Goal: Task Accomplishment & Management: Manage account settings

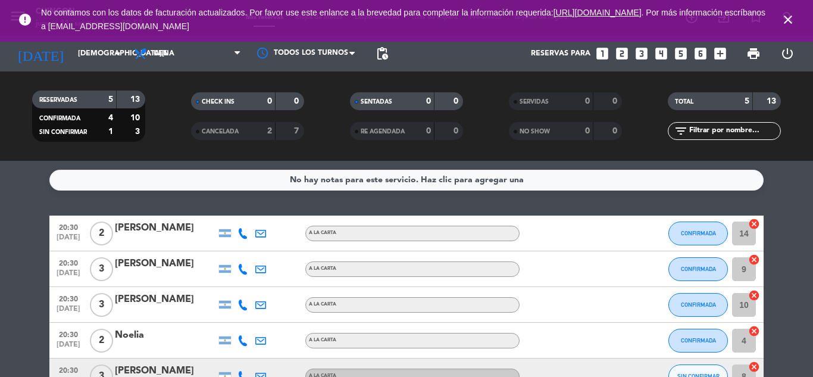
click at [791, 18] on icon "close" at bounding box center [788, 20] width 14 height 14
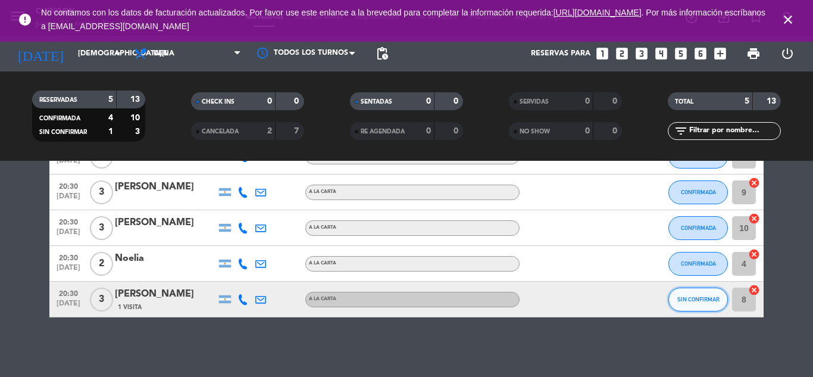
click at [706, 302] on button "SIN CONFIRMAR" at bounding box center [699, 300] width 60 height 24
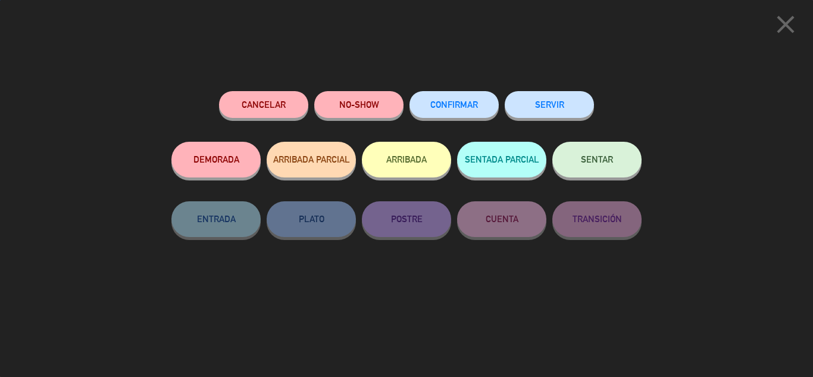
click at [464, 107] on span "CONFIRMAR" at bounding box center [454, 104] width 48 height 10
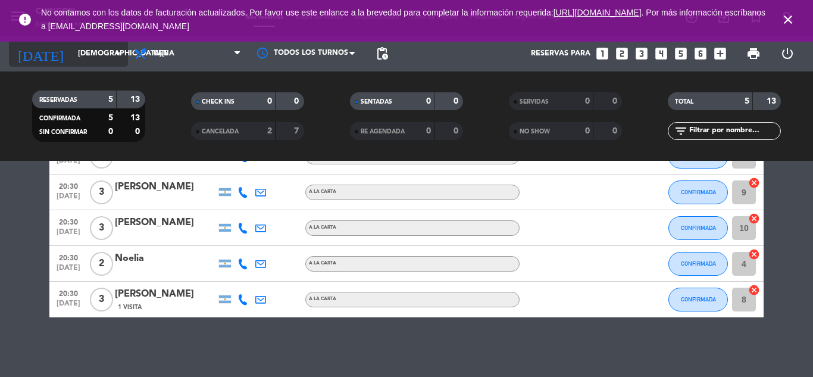
click at [108, 60] on input "[DEMOGRAPHIC_DATA][DATE]" at bounding box center [122, 53] width 101 height 20
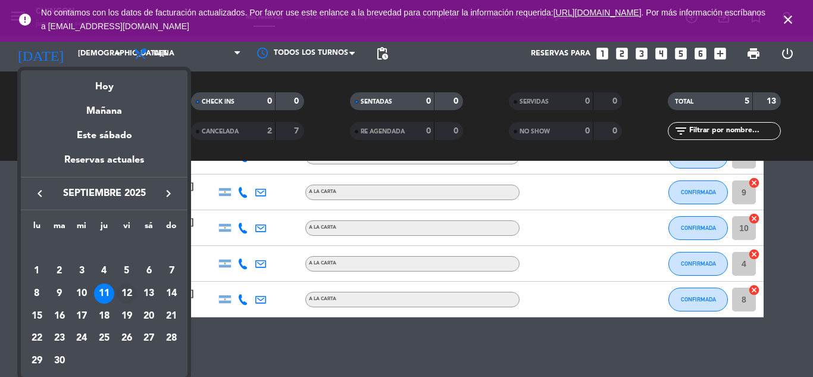
click at [125, 291] on div "12" at bounding box center [127, 293] width 20 height 20
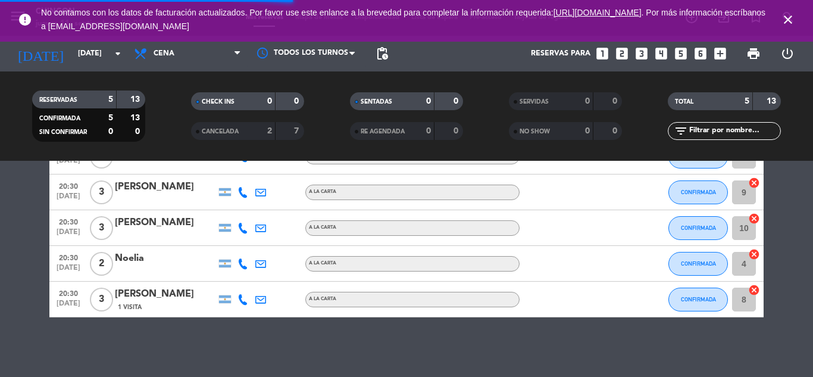
scroll to position [0, 0]
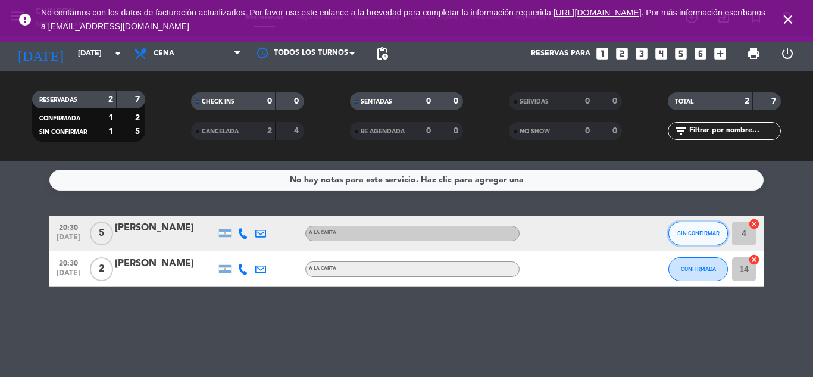
click at [673, 230] on button "SIN CONFIRMAR" at bounding box center [699, 233] width 60 height 24
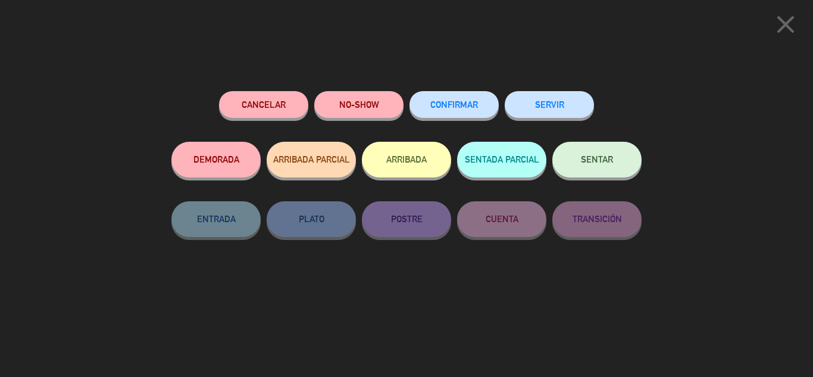
click at [457, 107] on span "CONFIRMAR" at bounding box center [454, 104] width 48 height 10
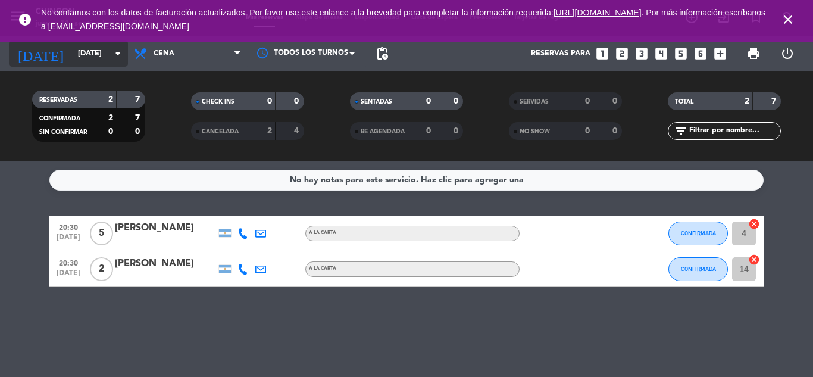
click at [80, 55] on input "[DATE]" at bounding box center [122, 53] width 101 height 20
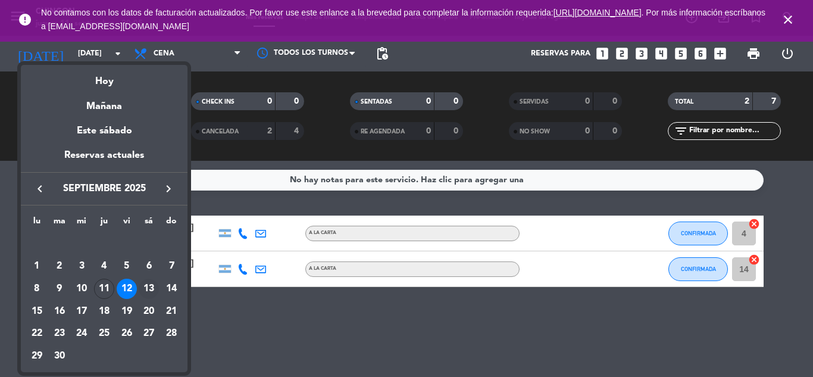
click at [146, 288] on div "13" at bounding box center [149, 289] width 20 height 20
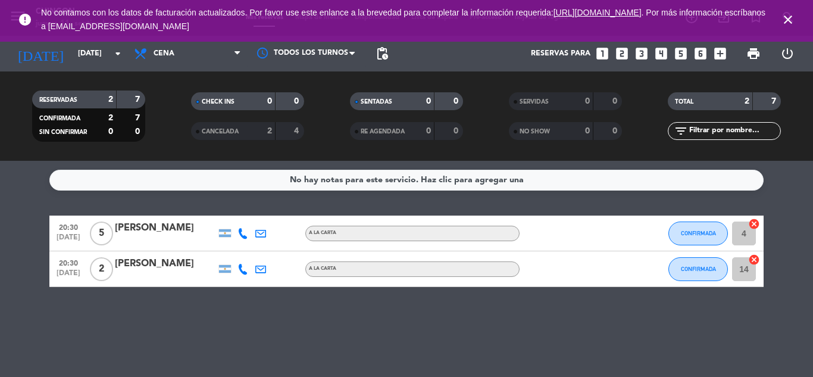
type input "[DATE]"
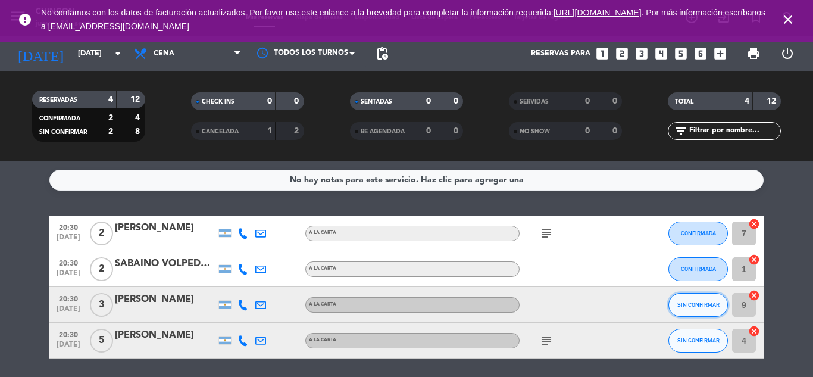
click at [705, 309] on button "SIN CONFIRMAR" at bounding box center [699, 305] width 60 height 24
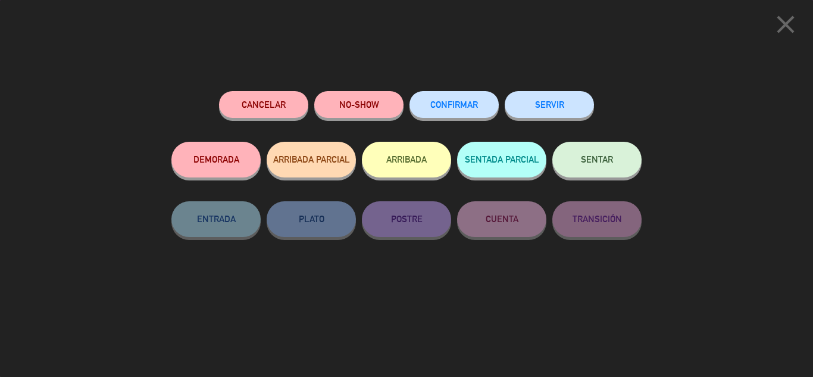
click at [446, 93] on button "CONFIRMAR" at bounding box center [454, 104] width 89 height 27
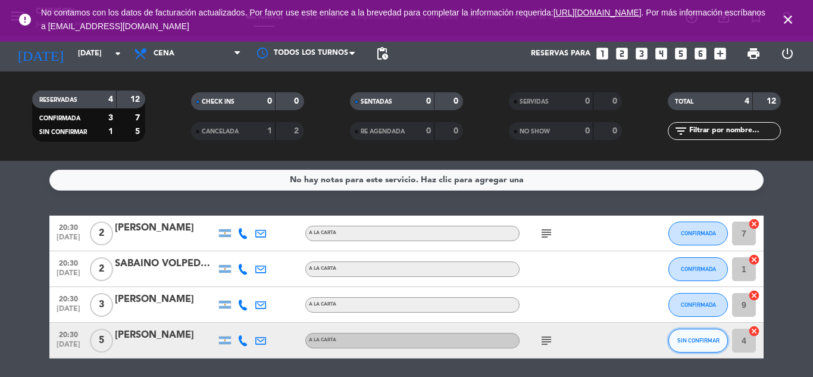
click at [676, 342] on button "SIN CONFIRMAR" at bounding box center [699, 341] width 60 height 24
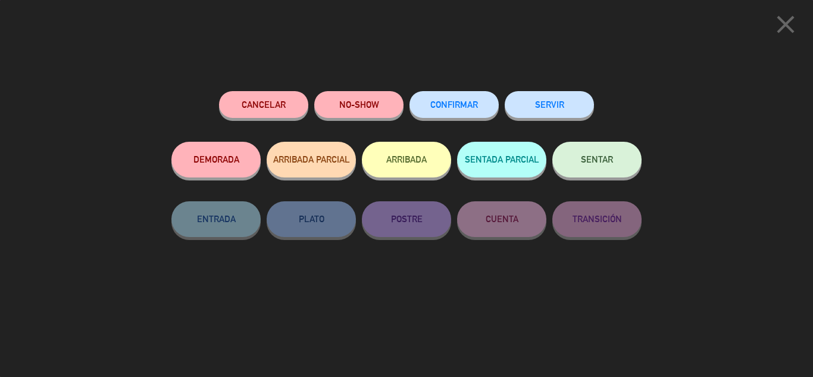
click at [483, 112] on button "CONFIRMAR" at bounding box center [454, 104] width 89 height 27
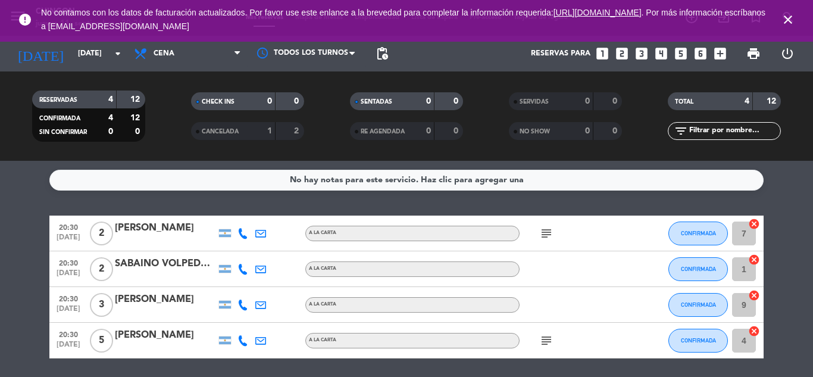
scroll to position [41, 0]
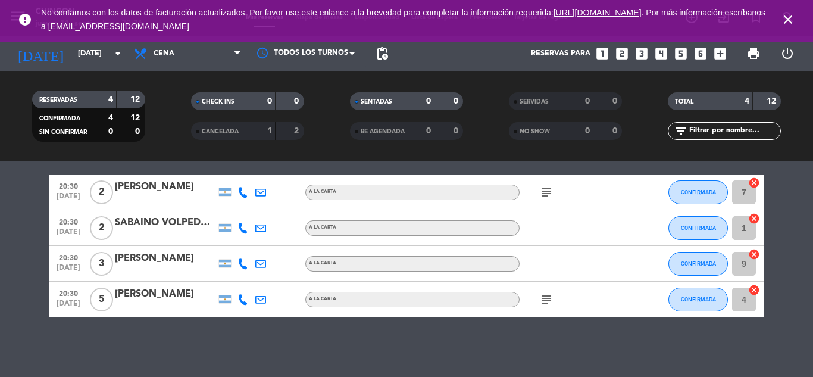
click at [545, 308] on div "subject" at bounding box center [573, 299] width 107 height 35
click at [539, 299] on span "subject" at bounding box center [547, 299] width 18 height 14
click at [544, 299] on icon "subject" at bounding box center [546, 299] width 14 height 14
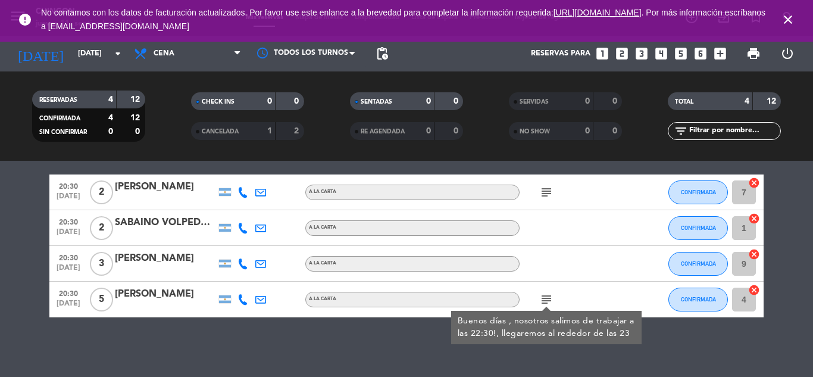
click at [546, 192] on icon "subject" at bounding box center [546, 192] width 14 height 14
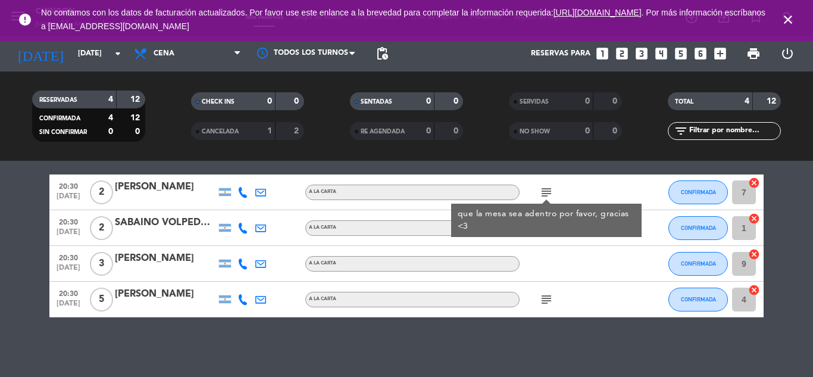
click at [787, 23] on icon "close" at bounding box center [788, 20] width 14 height 14
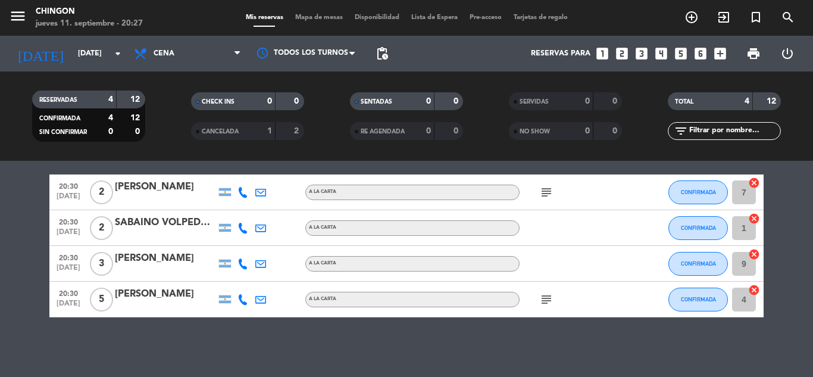
click at [330, 13] on div "Mis reservas Mapa de mesas Disponibilidad Lista de Espera Pre-acceso Tarjetas d…" at bounding box center [407, 18] width 334 height 11
drag, startPoint x: 336, startPoint y: 22, endPoint x: 329, endPoint y: 18, distance: 8.0
click at [333, 20] on div "Mis reservas Mapa de mesas Disponibilidad Lista de Espera Pre-acceso Tarjetas d…" at bounding box center [407, 18] width 334 height 11
click at [329, 18] on span "Mapa de mesas" at bounding box center [319, 17] width 60 height 7
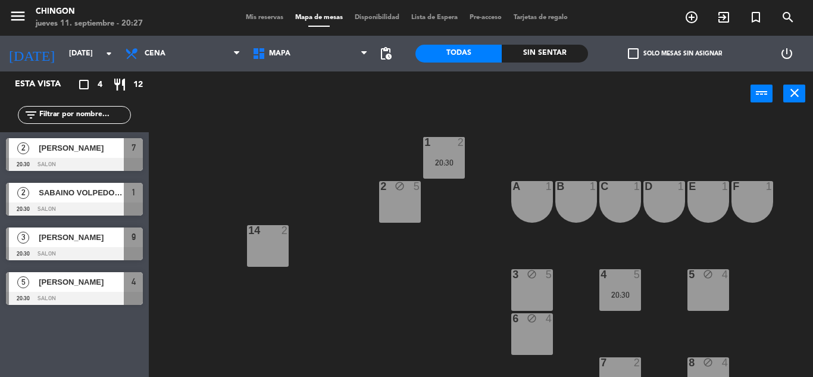
click at [359, 14] on span "Disponibilidad" at bounding box center [377, 17] width 57 height 7
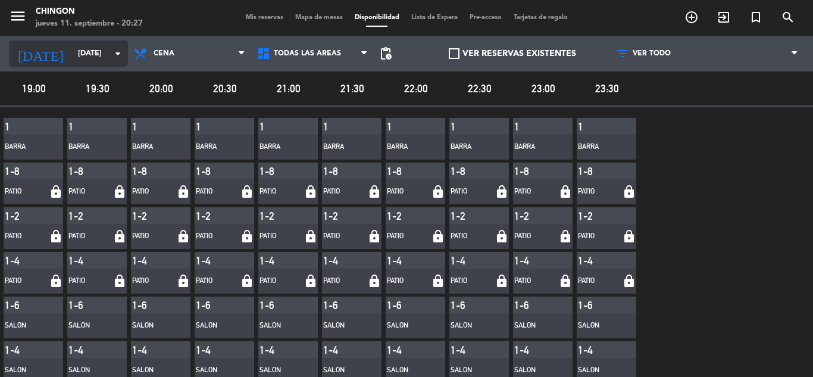
click at [115, 53] on icon "arrow_drop_down" at bounding box center [118, 53] width 14 height 14
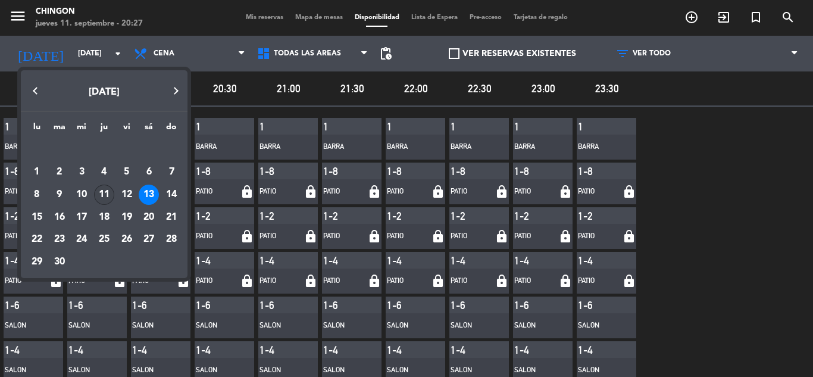
click at [107, 191] on div "11" at bounding box center [104, 195] width 20 height 20
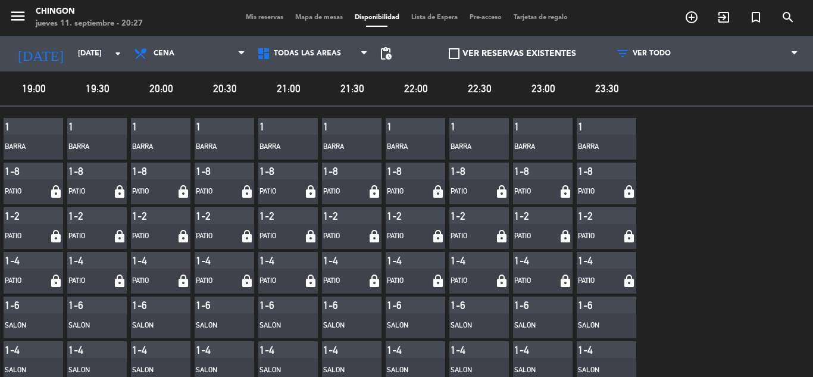
type input "[DEMOGRAPHIC_DATA][DATE]"
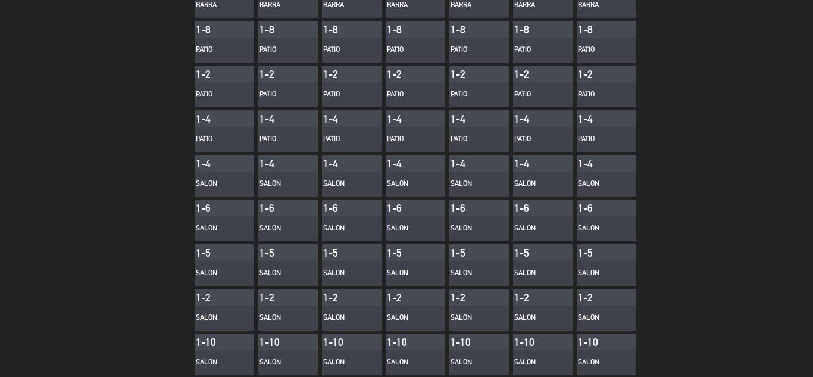
scroll to position [43, 0]
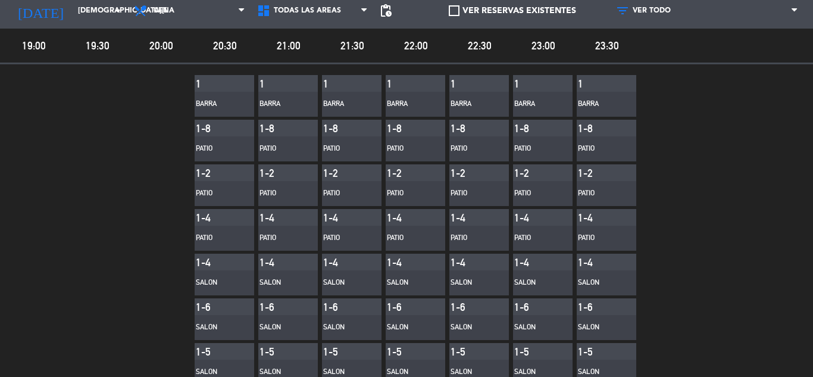
click at [230, 40] on span "20:30" at bounding box center [225, 45] width 60 height 17
click at [237, 107] on div "BARRA" at bounding box center [217, 104] width 42 height 12
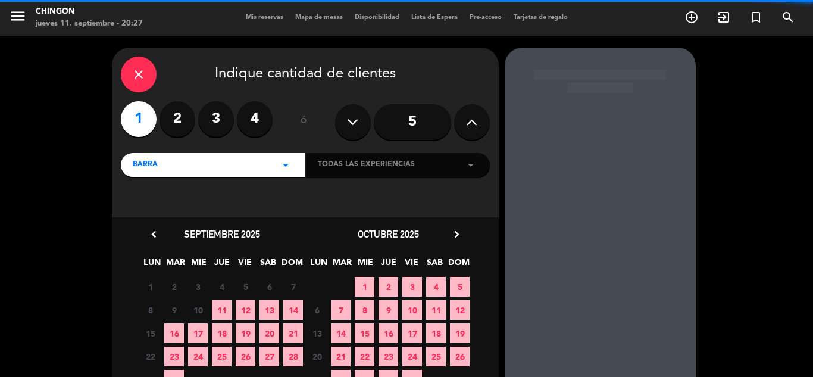
click at [138, 65] on div "close" at bounding box center [139, 75] width 36 height 36
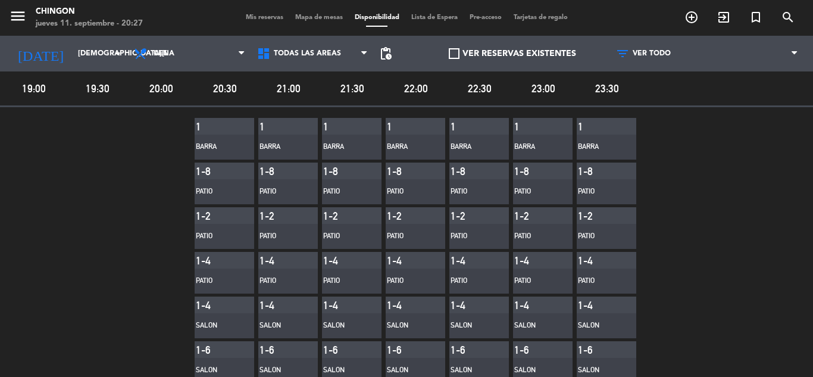
click at [429, 17] on span "Lista de Espera" at bounding box center [434, 17] width 58 height 7
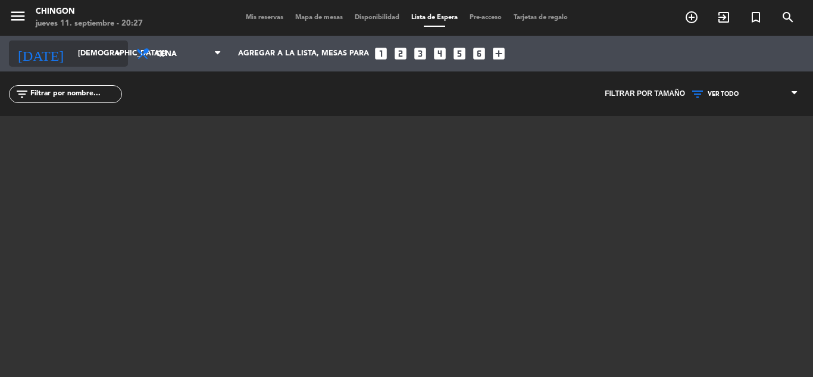
click at [88, 56] on input "[DEMOGRAPHIC_DATA][DATE]" at bounding box center [122, 53] width 101 height 20
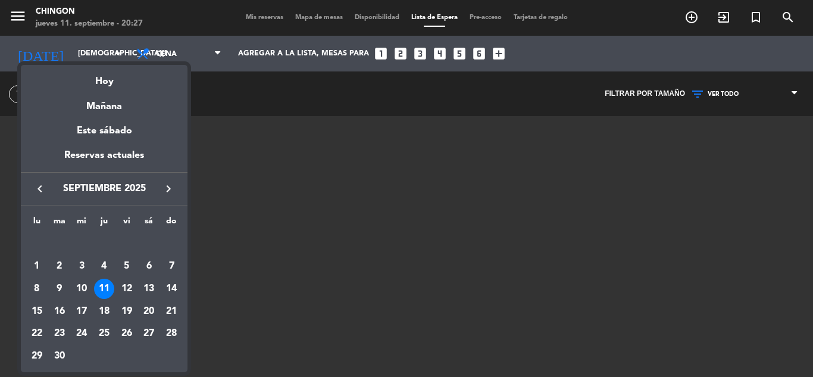
click at [127, 288] on div "12" at bounding box center [127, 289] width 20 height 20
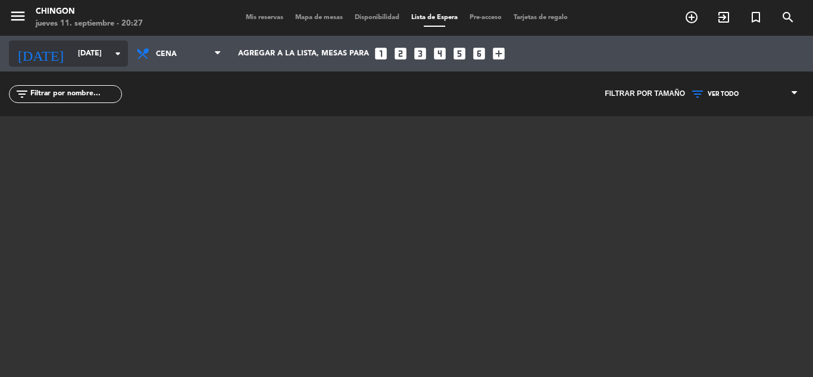
click at [106, 52] on input "[DATE]" at bounding box center [122, 53] width 101 height 20
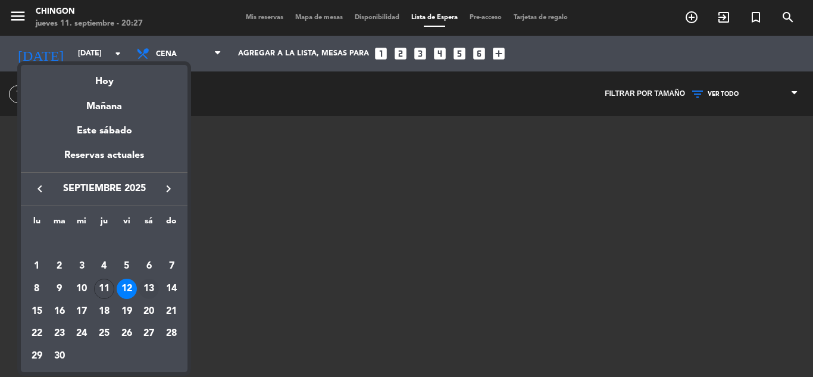
click at [142, 286] on div "13" at bounding box center [149, 289] width 20 height 20
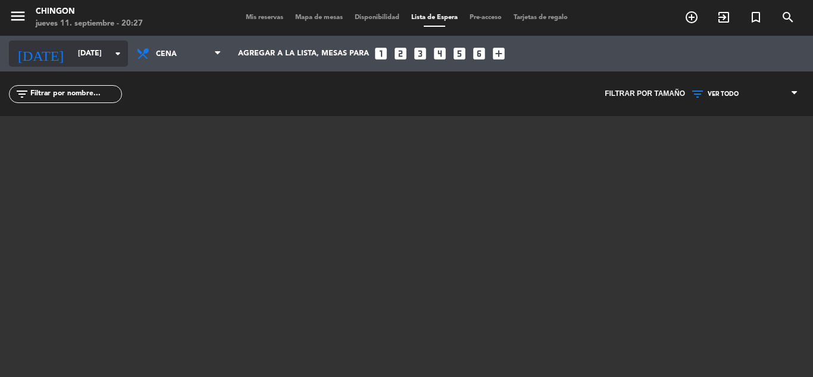
click at [77, 54] on input "[DATE]" at bounding box center [122, 53] width 101 height 20
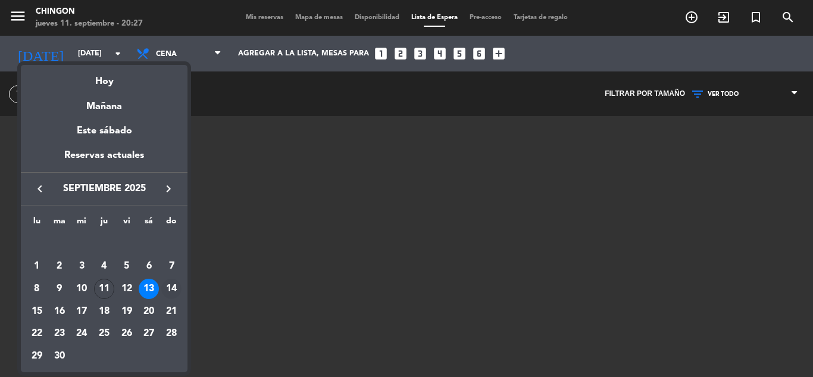
click at [171, 290] on div "14" at bounding box center [171, 289] width 20 height 20
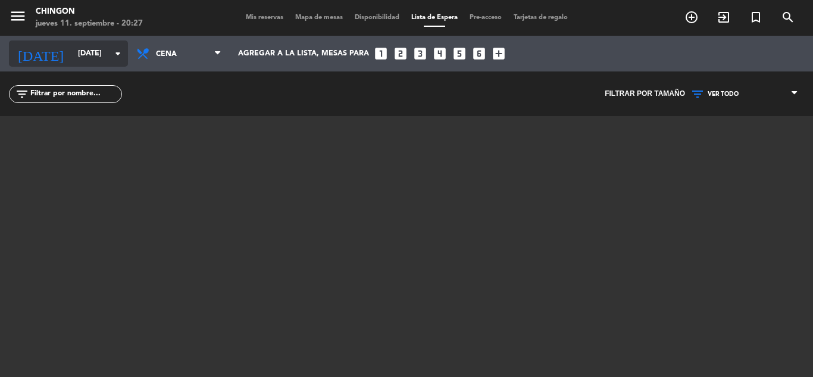
click at [104, 51] on input "[DATE]" at bounding box center [122, 53] width 101 height 20
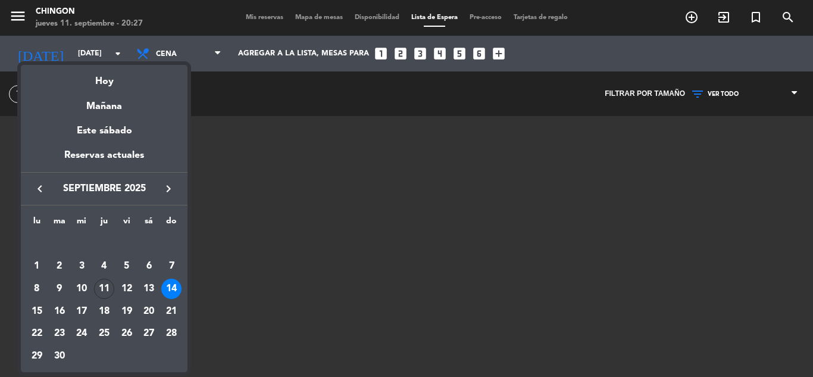
click at [39, 308] on div "15" at bounding box center [37, 311] width 20 height 20
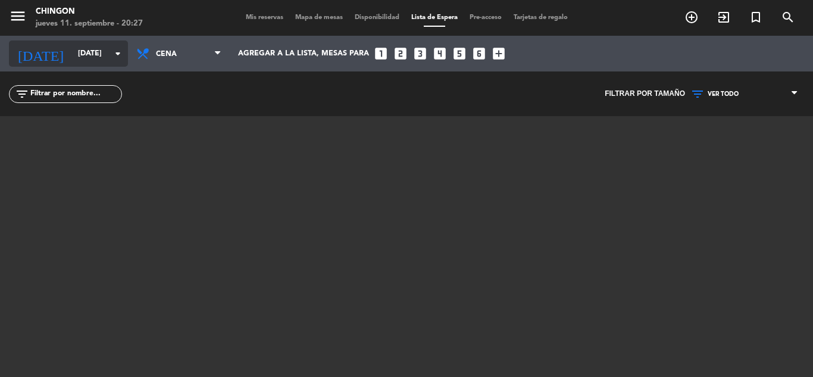
click at [88, 65] on div "[DATE] [DATE] arrow_drop_down" at bounding box center [68, 53] width 119 height 26
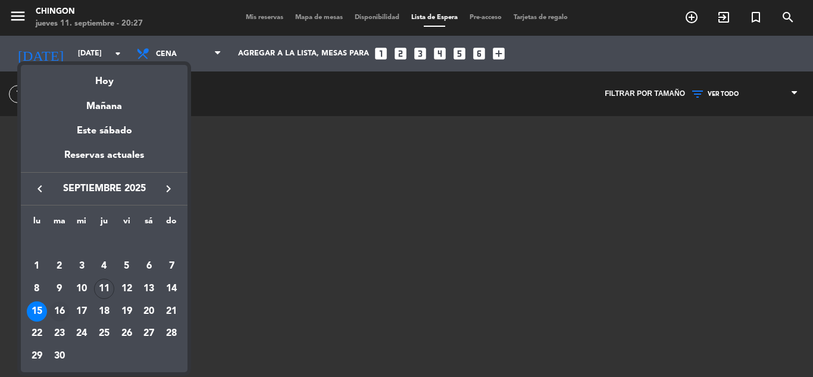
click at [58, 311] on div "16" at bounding box center [59, 311] width 20 height 20
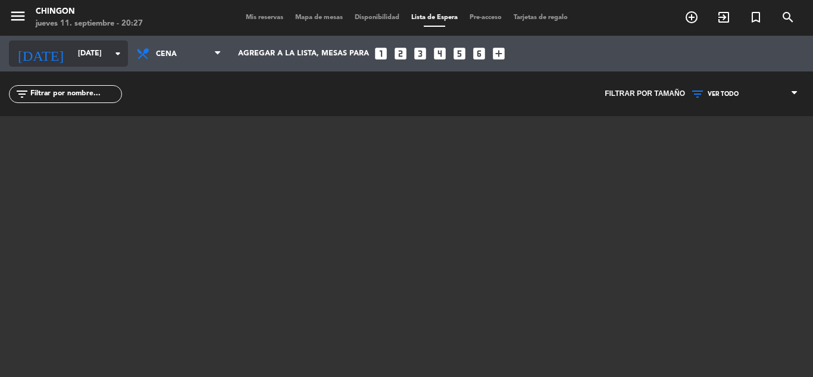
click at [96, 50] on input "[DATE]" at bounding box center [122, 53] width 101 height 20
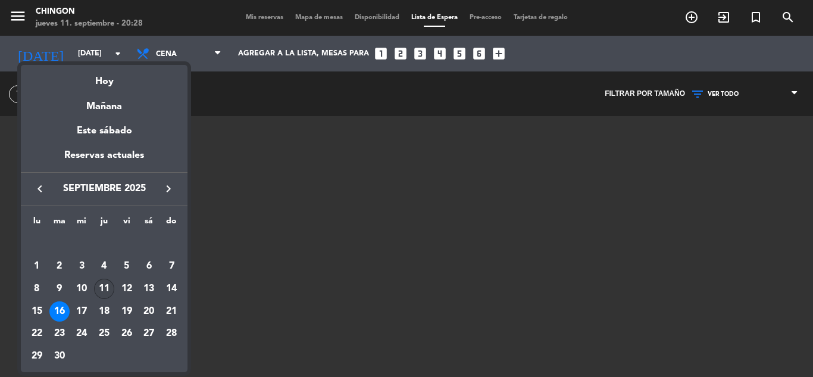
click at [99, 283] on div "11" at bounding box center [104, 289] width 20 height 20
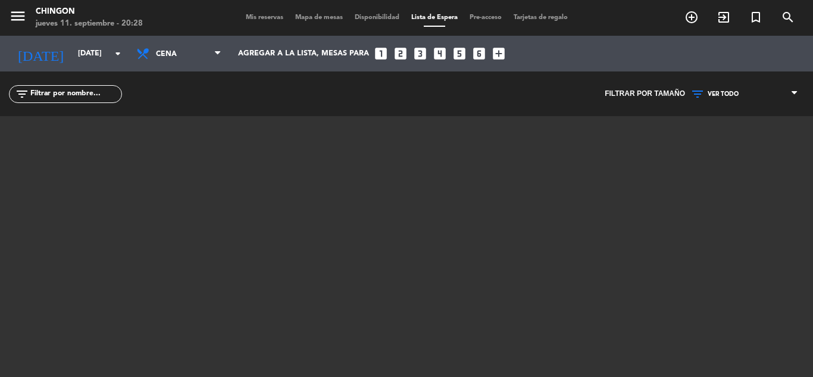
type input "[DEMOGRAPHIC_DATA][DATE]"
click at [260, 13] on div "Mis reservas Mapa de mesas Disponibilidad Lista de Espera Pre-acceso Tarjetas d…" at bounding box center [407, 18] width 334 height 11
click at [264, 21] on div "Mis reservas Mapa de mesas Disponibilidad Lista de Espera Pre-acceso Tarjetas d…" at bounding box center [407, 18] width 334 height 11
click at [265, 17] on span "Mis reservas" at bounding box center [264, 17] width 49 height 7
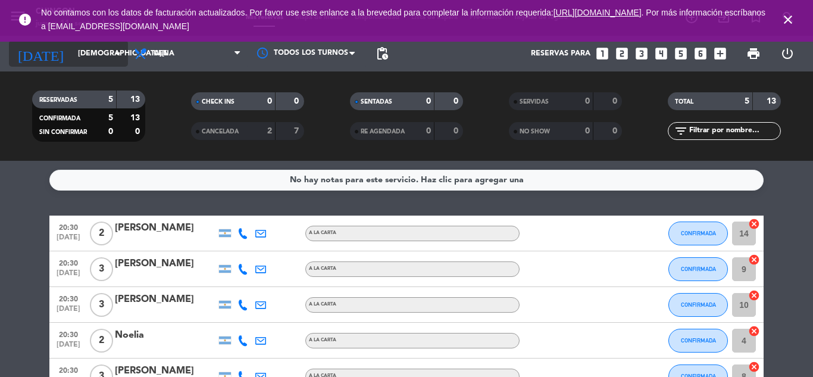
click at [92, 59] on input "[DEMOGRAPHIC_DATA][DATE]" at bounding box center [122, 53] width 101 height 20
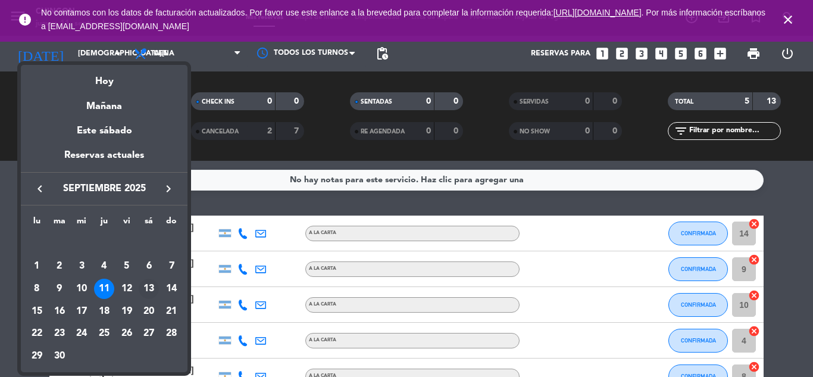
click at [151, 286] on div "13" at bounding box center [149, 289] width 20 height 20
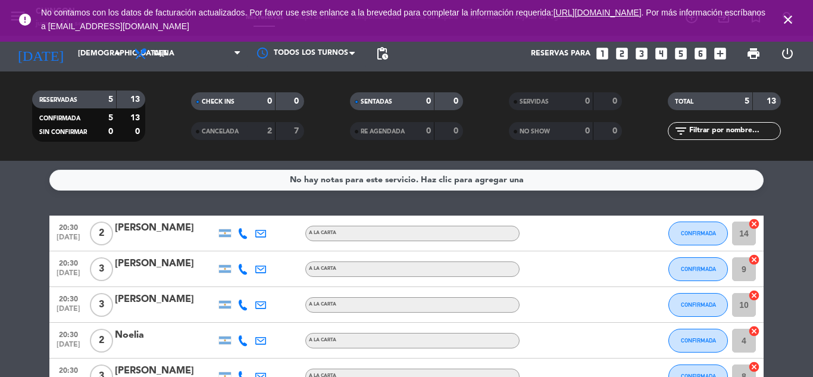
type input "[DATE]"
